Goal: Information Seeking & Learning: Learn about a topic

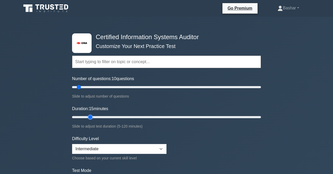
type input "15"
click at [86, 116] on input "Duration: 15 minutes" at bounding box center [166, 117] width 189 height 6
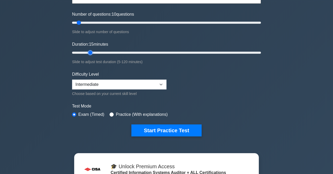
scroll to position [108, 0]
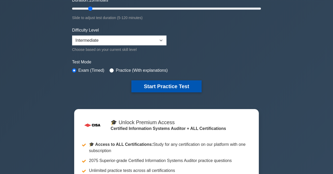
click at [158, 88] on button "Start Practice Test" at bounding box center [167, 86] width 70 height 12
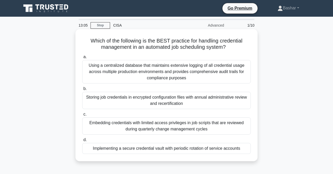
click at [150, 73] on div "Using a centralized database that maintains extensive logging of all credential…" at bounding box center [166, 71] width 169 height 23
click at [82, 59] on input "a. Using a centralized database that maintains extensive logging of all credent…" at bounding box center [82, 56] width 0 height 3
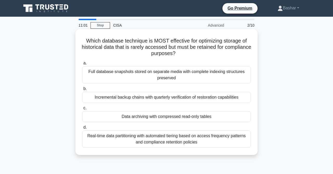
click at [112, 98] on div "Incremental backup chains with quarterly verification of restoration capabiliti…" at bounding box center [166, 97] width 169 height 11
click at [82, 90] on input "b. Incremental backup chains with quarterly verification of restoration capabil…" at bounding box center [82, 88] width 0 height 3
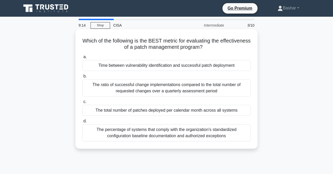
click at [157, 67] on div "Time between vulnerability identification and successful patch deployment" at bounding box center [166, 65] width 169 height 11
click at [82, 59] on input "a. Time between vulnerability identification and successful patch deployment" at bounding box center [82, 56] width 0 height 3
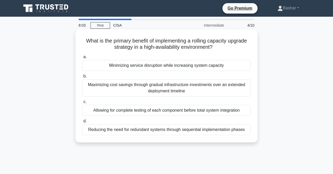
click at [159, 67] on div "Minimizing service disruption while increasing system capacity" at bounding box center [166, 65] width 169 height 11
click at [82, 59] on input "a. Minimizing service disruption while increasing system capacity" at bounding box center [82, 56] width 0 height 3
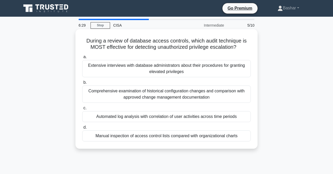
click at [146, 115] on div "Automated log analysis with correlation of user activities across time periods" at bounding box center [166, 116] width 169 height 11
click at [82, 110] on input "c. Automated log analysis with correlation of user activities across time perio…" at bounding box center [82, 107] width 0 height 3
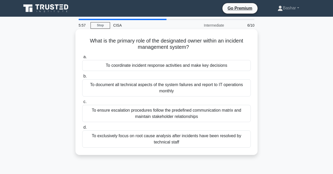
click at [125, 114] on div "To ensure escalation procedures follow the predefined communication matrix and …" at bounding box center [166, 113] width 169 height 17
click at [82, 103] on input "c. To ensure escalation procedures follow the predefined communication matrix a…" at bounding box center [82, 101] width 0 height 3
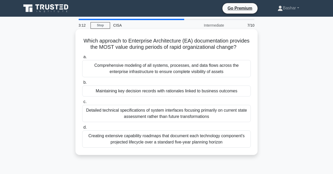
click at [167, 70] on div "Comprehensive modeling of all systems, processes, and data flows across the ent…" at bounding box center [166, 68] width 169 height 17
click at [82, 59] on input "a. Comprehensive modeling of all systems, processes, and data flows across the …" at bounding box center [82, 56] width 0 height 3
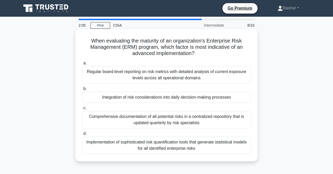
click at [135, 99] on div "Integration of risk considerations into daily decision-making processes" at bounding box center [166, 97] width 169 height 11
click at [145, 98] on div "Integration of risk considerations into daily decision-making processes" at bounding box center [166, 97] width 169 height 11
click at [120, 98] on div "Integration of risk considerations into daily decision-making processes" at bounding box center [166, 97] width 169 height 11
click at [82, 90] on input "b. Integration of risk considerations into daily decision-making processes" at bounding box center [82, 88] width 0 height 3
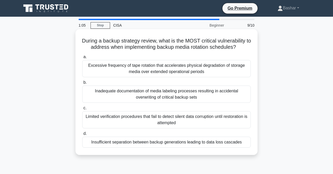
click at [127, 143] on div "Insufficient separation between backup generations leading to data loss cascades" at bounding box center [166, 141] width 169 height 11
click at [82, 135] on input "d. Insufficient separation between backup generations leading to data loss casc…" at bounding box center [82, 133] width 0 height 3
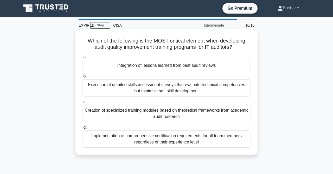
click at [155, 136] on div "Implementation of comprehensive certification requirements for all team members…" at bounding box center [166, 138] width 169 height 17
click at [82, 129] on input "d. Implementation of comprehensive certification requirements for all team memb…" at bounding box center [82, 127] width 0 height 3
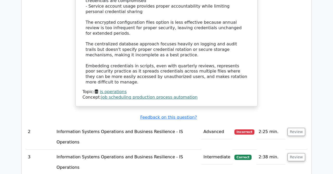
scroll to position [650, 0]
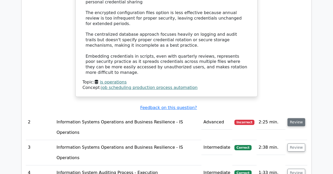
click at [302, 118] on button "Review" at bounding box center [297, 122] width 18 height 8
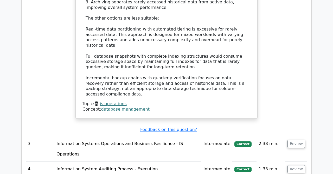
scroll to position [975, 0]
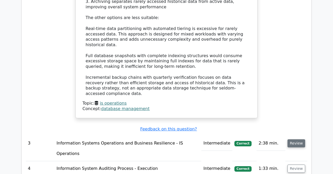
click at [296, 139] on button "Review" at bounding box center [297, 143] width 18 height 8
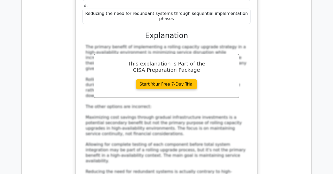
scroll to position [1246, 0]
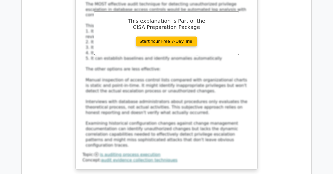
scroll to position [1625, 0]
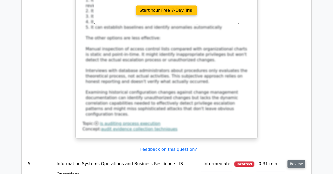
click at [298, 160] on button "Review" at bounding box center [297, 164] width 18 height 8
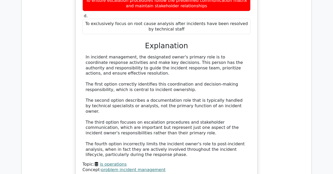
scroll to position [1896, 0]
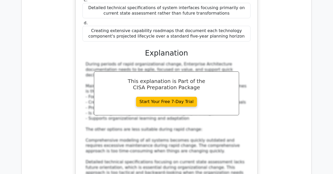
scroll to position [2194, 0]
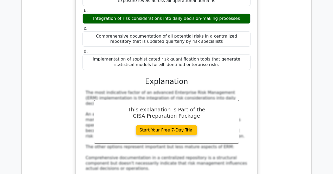
scroll to position [2519, 0]
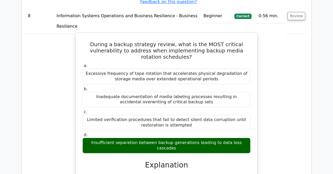
scroll to position [2817, 0]
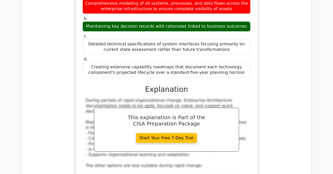
scroll to position [2124, 0]
